Goal: Find specific page/section: Find specific page/section

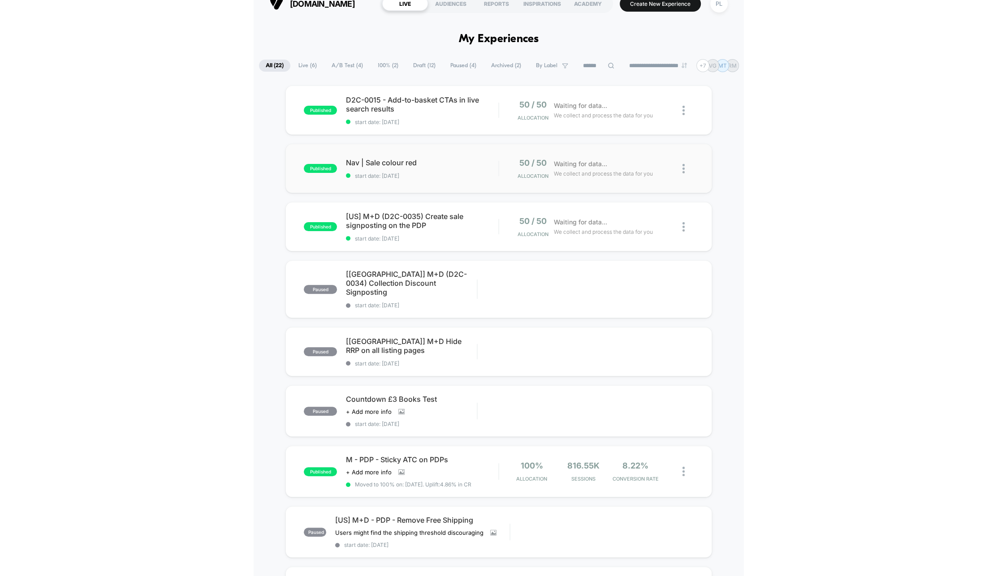
scroll to position [22, 0]
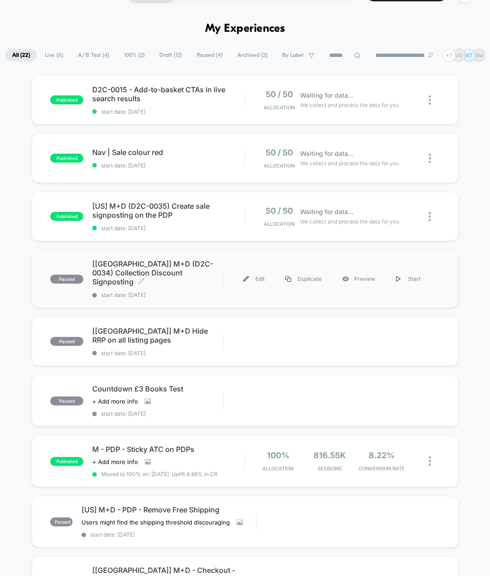
drag, startPoint x: 163, startPoint y: 273, endPoint x: 155, endPoint y: 265, distance: 10.8
click at [155, 265] on span "[UK] M+D (D2C-0034) Collection Discount Signposting Click to edit experience de…" at bounding box center [157, 273] width 131 height 27
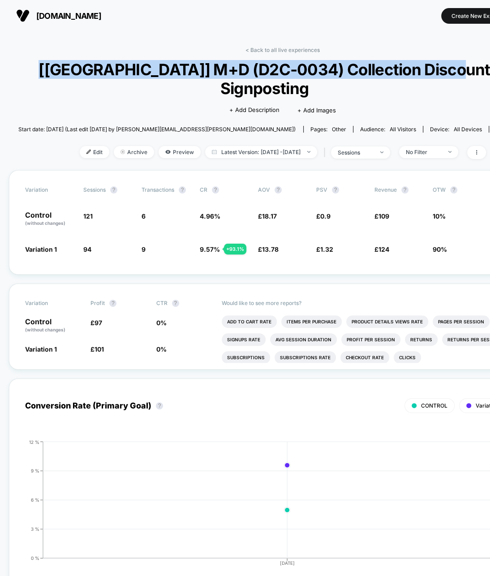
drag, startPoint x: 309, startPoint y: 90, endPoint x: 109, endPoint y: 74, distance: 201.0
click at [109, 74] on span "[UK] M+D (D2C-0034) Collection Discount Signposting PAUSED" at bounding box center [282, 79] width 493 height 38
copy span "[UK] M+D (D2C-0034) Collection Discount Signposting"
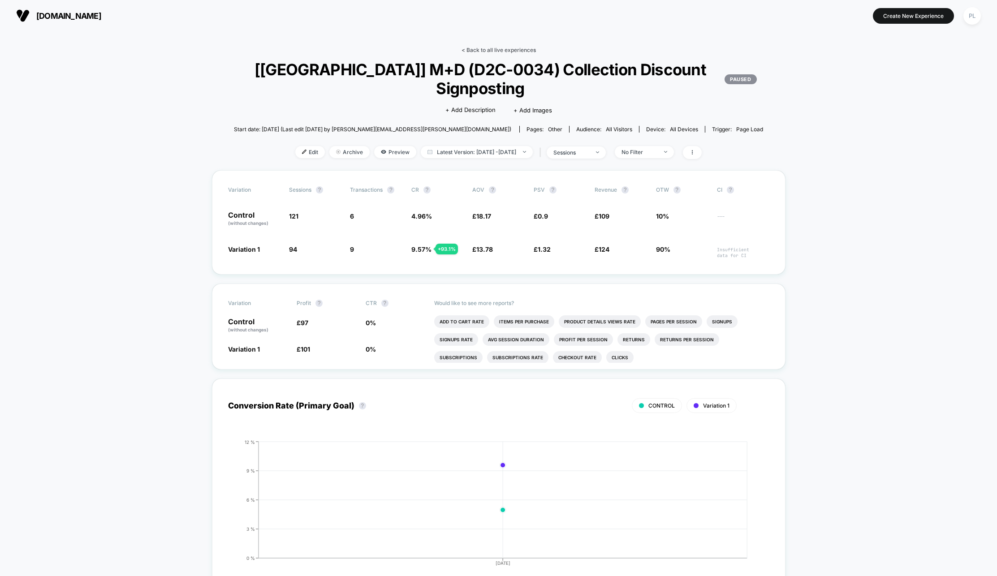
click at [477, 48] on link "< Back to all live experiences" at bounding box center [499, 50] width 74 height 7
